Goal: Find contact information: Find contact information

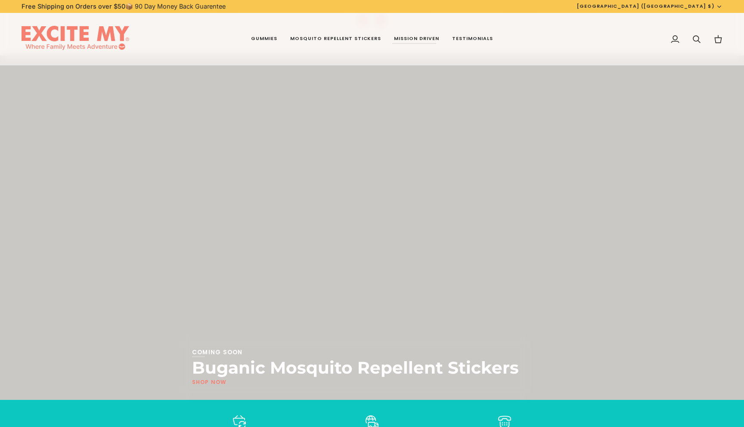
scroll to position [1842, 0]
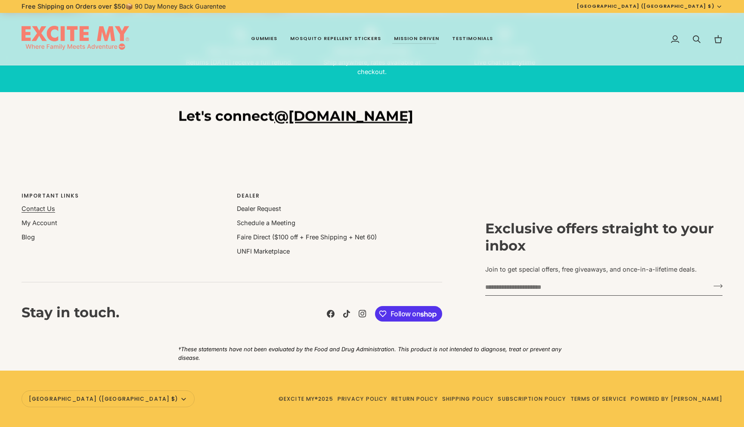
click at [28, 210] on link "Contact Us" at bounding box center [39, 208] width 34 height 7
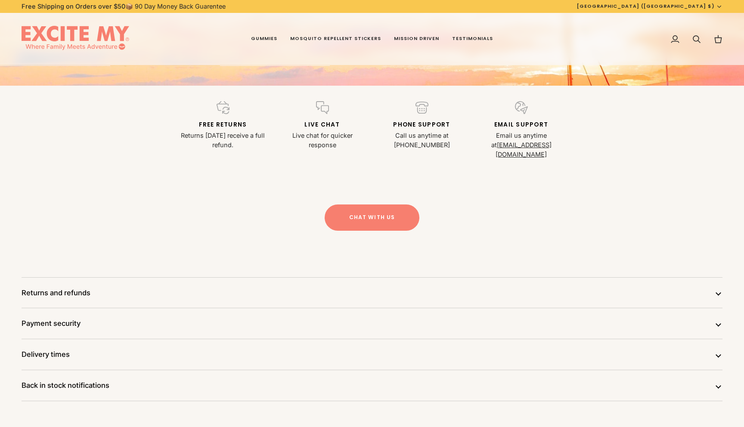
scroll to position [193, 0]
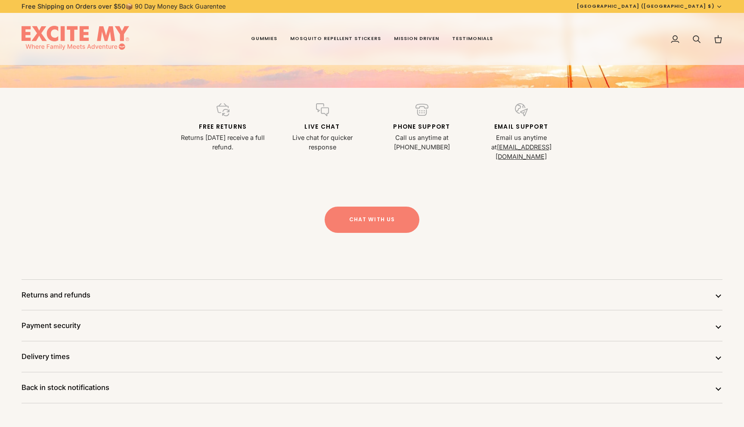
drag, startPoint x: 549, startPoint y: 147, endPoint x: 251, endPoint y: 152, distance: 297.8
click at [221, 167] on div "Free returns Returns [DATE] receive a full refund. Live Chat Live chat for quic…" at bounding box center [372, 143] width 744 height 111
drag, startPoint x: 484, startPoint y: 172, endPoint x: 539, endPoint y: 142, distance: 62.8
click at [537, 143] on div "Free returns Returns [DATE] receive a full refund. Live Chat Live chat for quic…" at bounding box center [372, 143] width 744 height 111
